Goal: Navigation & Orientation: Find specific page/section

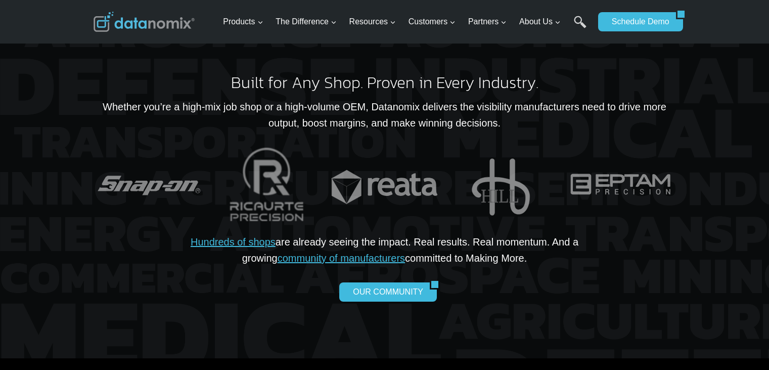
scroll to position [2224, 0]
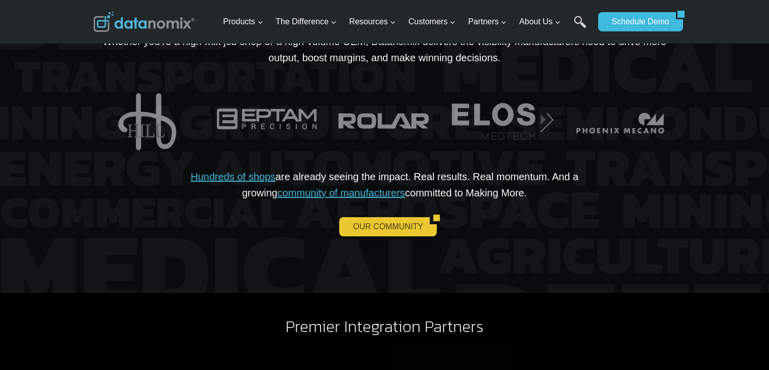
click at [364, 217] on link "OUR COMMUNITY" at bounding box center [384, 226] width 90 height 19
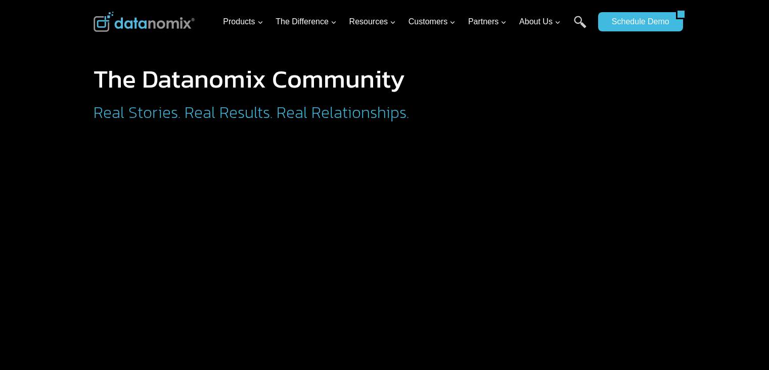
click at [272, 115] on h2 "Real Stories. Real Results. Real Relationships." at bounding box center [293, 112] width 399 height 16
click at [74, 126] on div at bounding box center [384, 70] width 769 height 141
